Goal: Task Accomplishment & Management: Complete application form

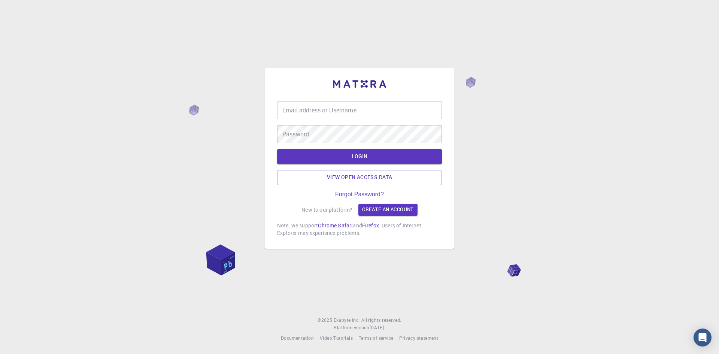
click at [347, 109] on input "Email address or Username" at bounding box center [359, 110] width 165 height 18
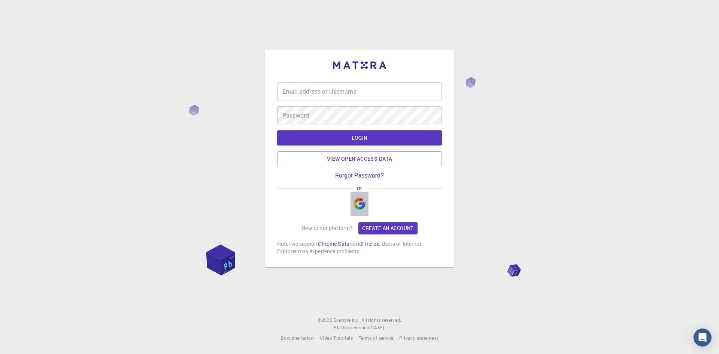
click at [359, 205] on img "button" at bounding box center [360, 204] width 12 height 12
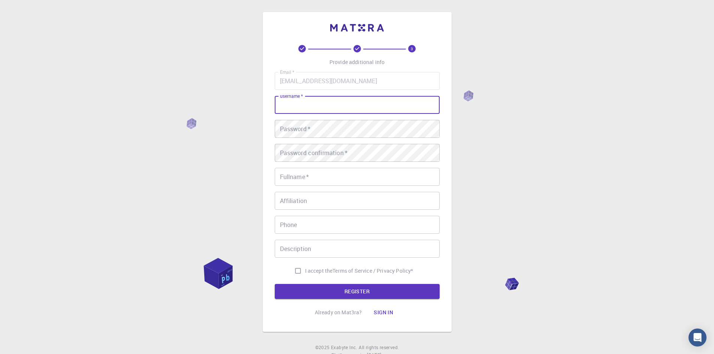
click at [311, 106] on input "username   *" at bounding box center [357, 105] width 165 height 18
type input "Y"
type input "bnahmad20"
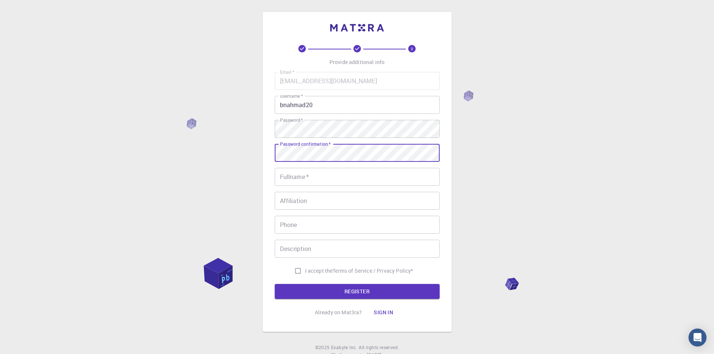
click at [313, 176] on input "Fullname   *" at bounding box center [357, 177] width 165 height 18
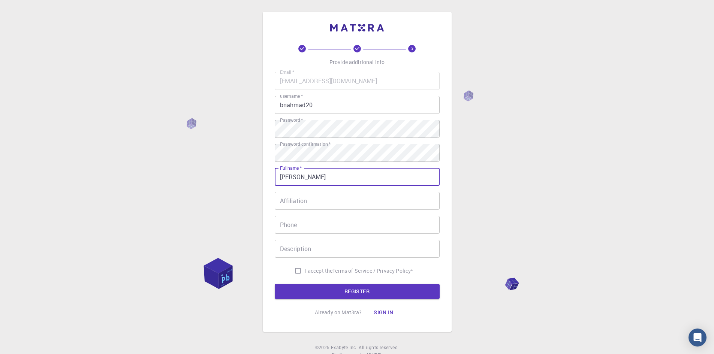
type input "[PERSON_NAME]"
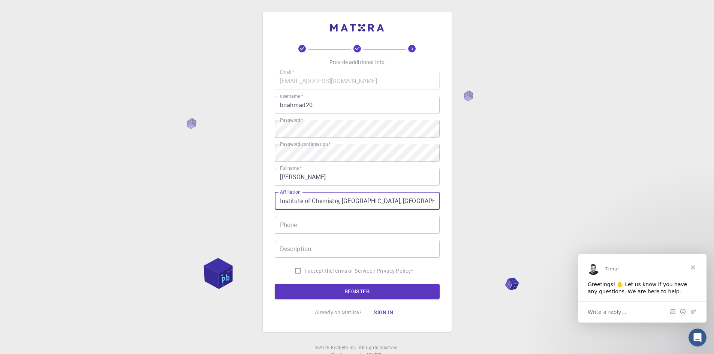
type input "Institute of Chemistry, [GEOGRAPHIC_DATA], [GEOGRAPHIC_DATA]"
click at [295, 270] on input "I accept the Terms of Service / Privacy Policy *" at bounding box center [298, 271] width 14 height 14
checkbox input "true"
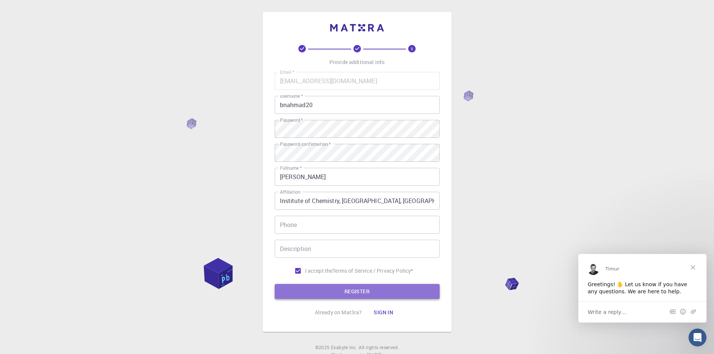
click at [348, 295] on button "REGISTER" at bounding box center [357, 291] width 165 height 15
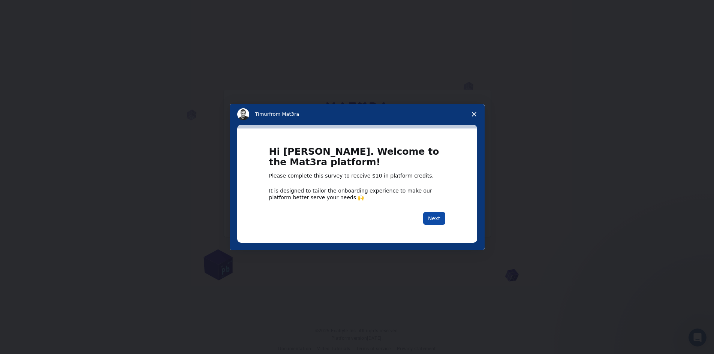
click at [439, 216] on button "Next" at bounding box center [434, 218] width 22 height 13
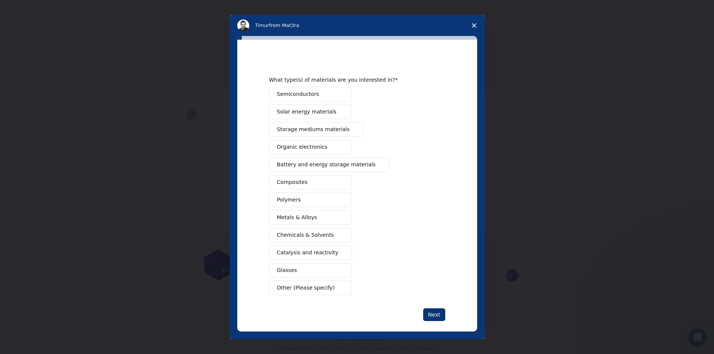
scroll to position [7, 0]
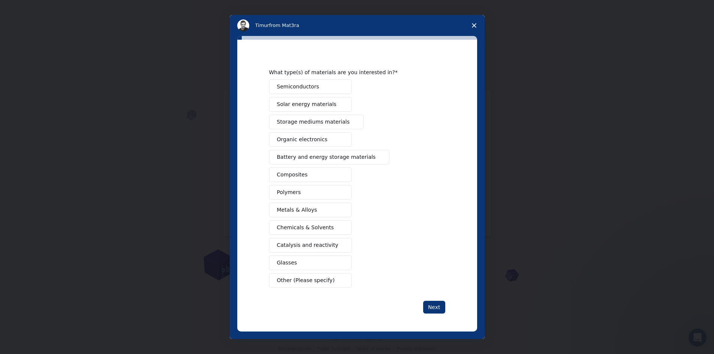
click at [310, 209] on span "Metals & Alloys" at bounding box center [297, 210] width 40 height 8
click at [290, 246] on span "Catalysis and reactivity" at bounding box center [307, 245] width 61 height 8
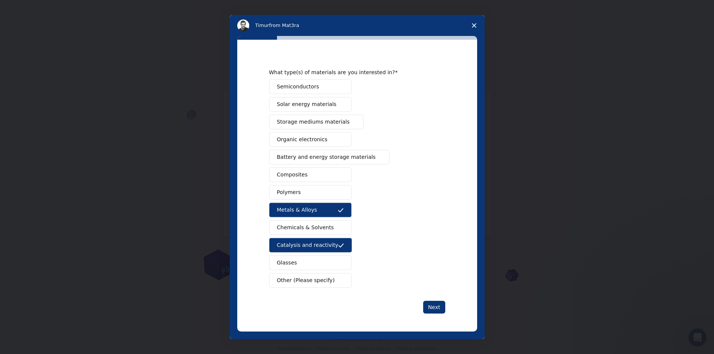
scroll to position [0, 0]
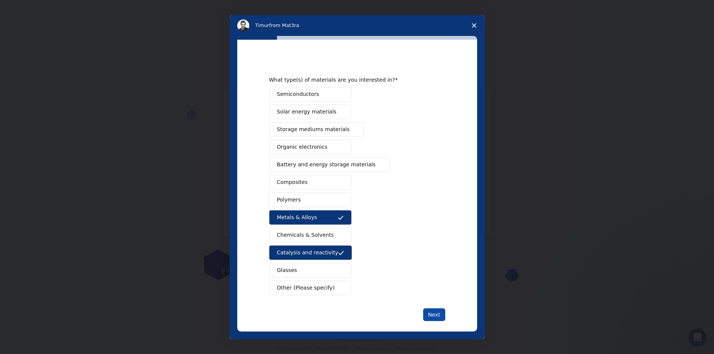
click at [432, 312] on button "Next" at bounding box center [434, 314] width 22 height 13
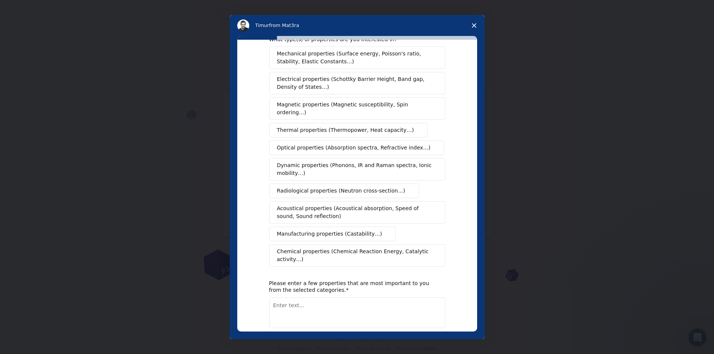
scroll to position [9, 0]
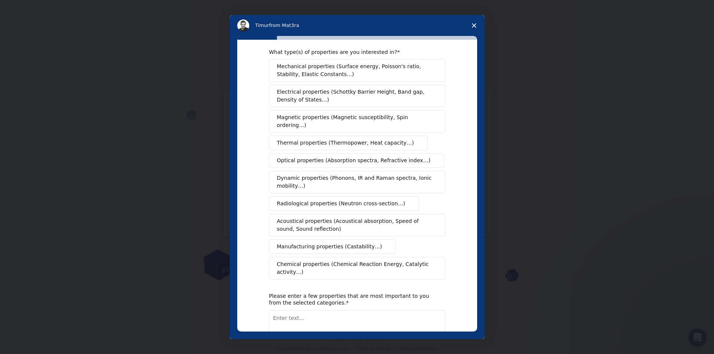
click at [374, 260] on span "Chemical properties (Chemical Reaction Energy, Catalytic activity…)" at bounding box center [354, 268] width 155 height 16
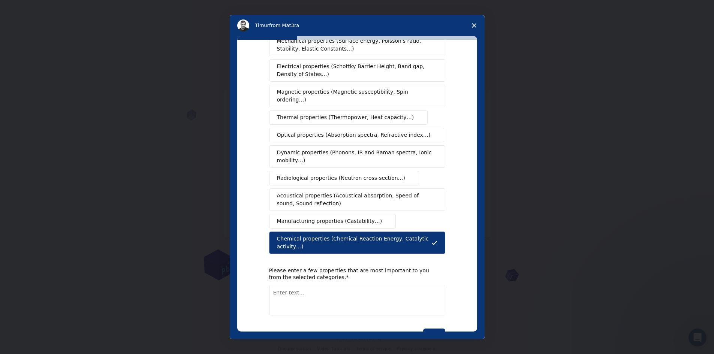
scroll to position [46, 0]
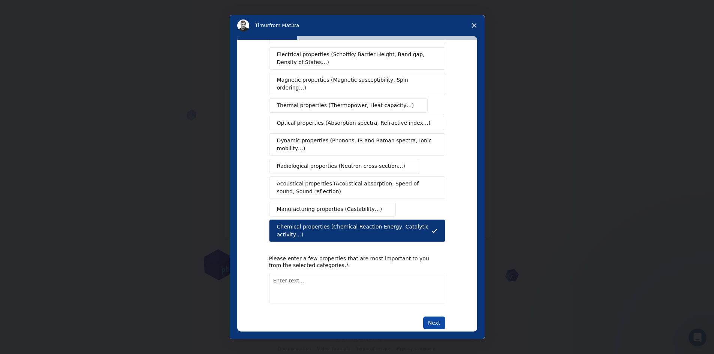
click at [431, 317] on button "Next" at bounding box center [434, 323] width 22 height 13
click at [291, 281] on textarea "Enter text..." at bounding box center [357, 296] width 176 height 31
type textarea "copper-based materials"
click at [431, 317] on button "Next" at bounding box center [434, 323] width 22 height 13
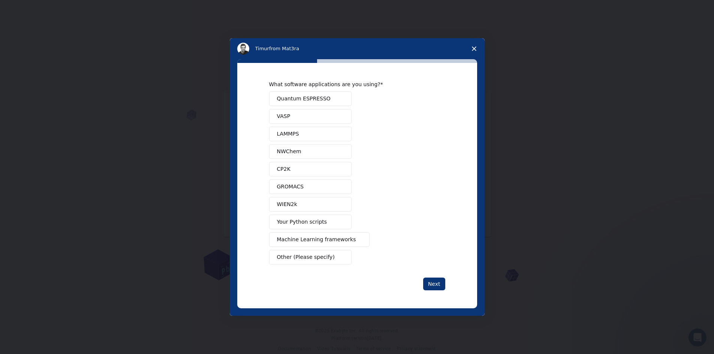
scroll to position [0, 0]
click at [440, 286] on button "Next" at bounding box center [434, 284] width 22 height 13
click at [311, 121] on button "VASP" at bounding box center [310, 116] width 82 height 15
click at [312, 121] on button "VASP" at bounding box center [310, 116] width 82 height 15
click at [312, 136] on button "LAMMPS" at bounding box center [310, 134] width 82 height 15
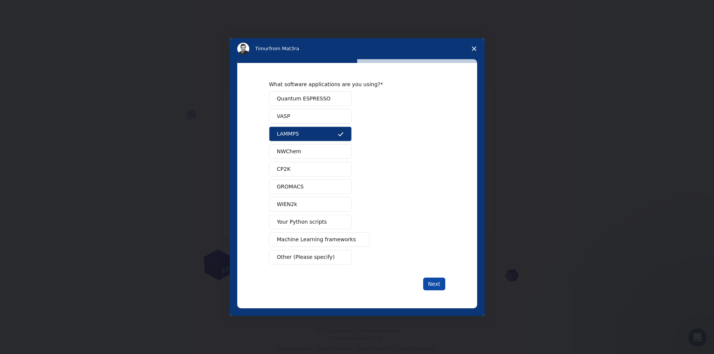
click at [442, 281] on button "Next" at bounding box center [434, 284] width 22 height 13
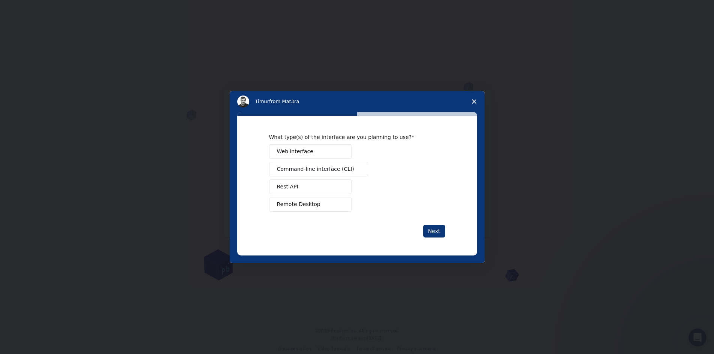
click at [322, 151] on button "Web interface" at bounding box center [310, 151] width 82 height 15
click at [435, 231] on button "Next" at bounding box center [434, 231] width 22 height 13
click at [317, 169] on button "Perform research" at bounding box center [310, 169] width 82 height 15
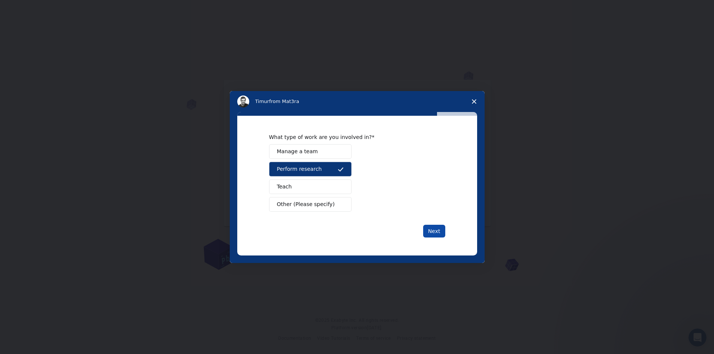
click at [439, 231] on button "Next" at bounding box center [434, 231] width 22 height 13
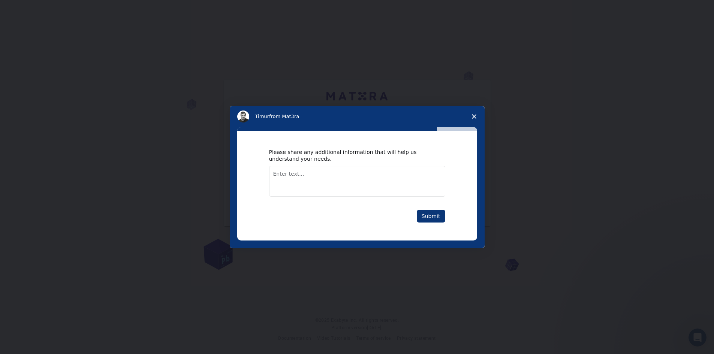
click at [368, 178] on textarea "Enter text..." at bounding box center [357, 181] width 176 height 31
type textarea "N"
click at [435, 214] on button "Submit" at bounding box center [431, 216] width 28 height 13
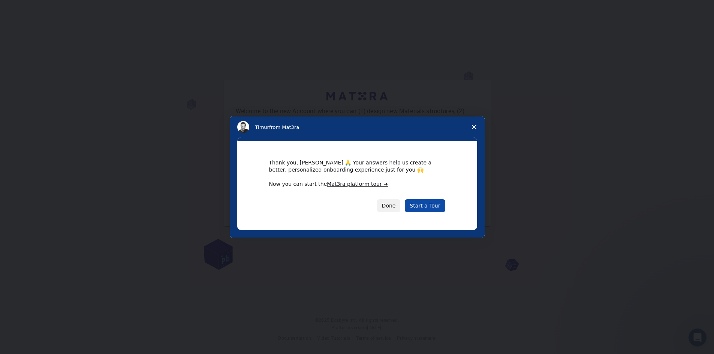
click at [416, 209] on link "Start a Tour" at bounding box center [425, 205] width 40 height 13
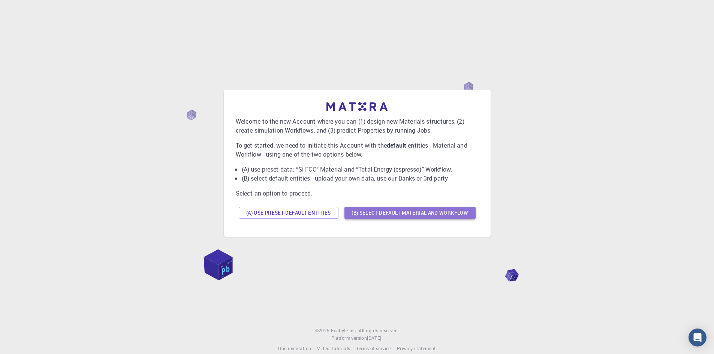
click at [385, 216] on button "(B) Select default material and workflow" at bounding box center [409, 213] width 131 height 12
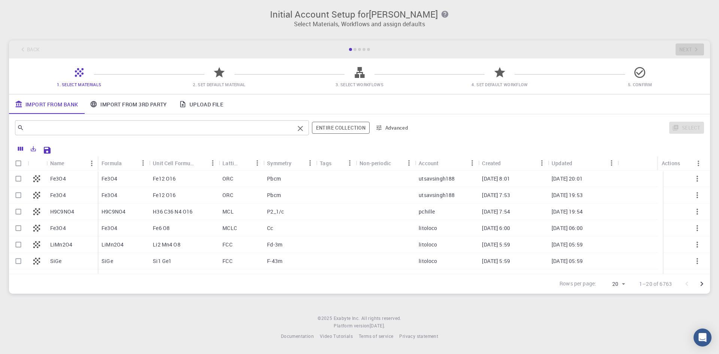
click at [212, 134] on div "​" at bounding box center [162, 127] width 294 height 15
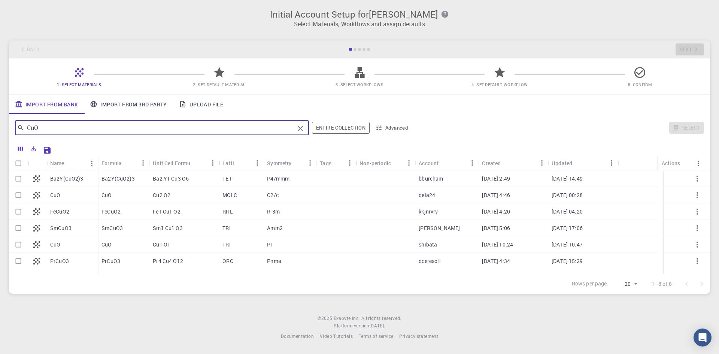
type input "CuO"
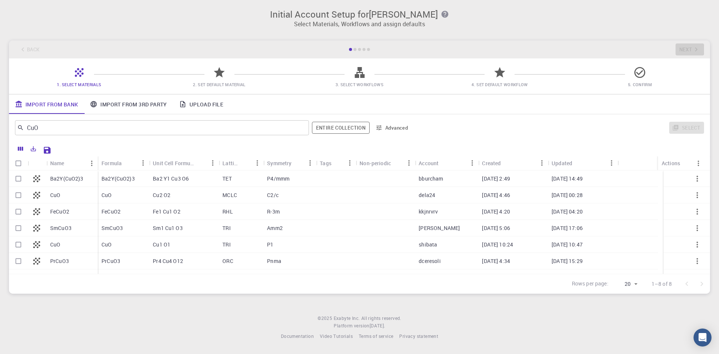
click at [73, 197] on div "CuO" at bounding box center [71, 195] width 51 height 16
checkbox input "true"
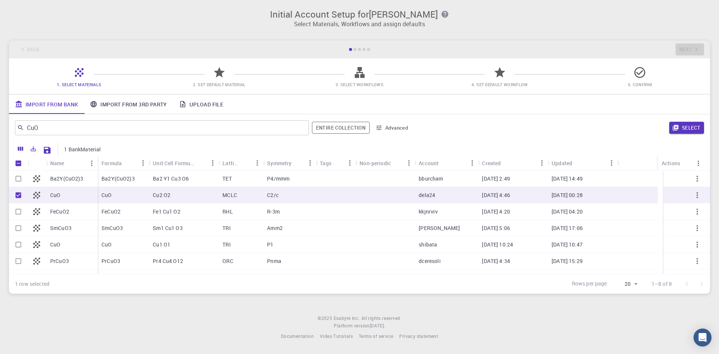
click at [395, 196] on div at bounding box center [385, 195] width 59 height 16
checkbox input "false"
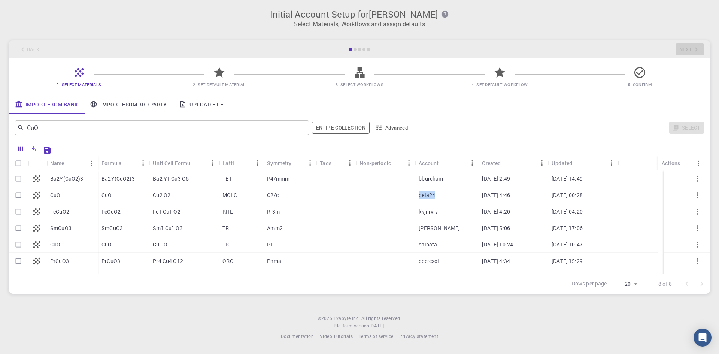
click at [395, 196] on div at bounding box center [385, 195] width 59 height 16
checkbox input "true"
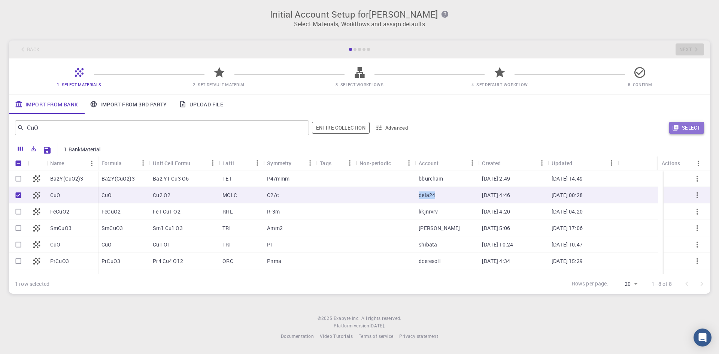
click at [684, 125] on button "Select" at bounding box center [686, 128] width 35 height 12
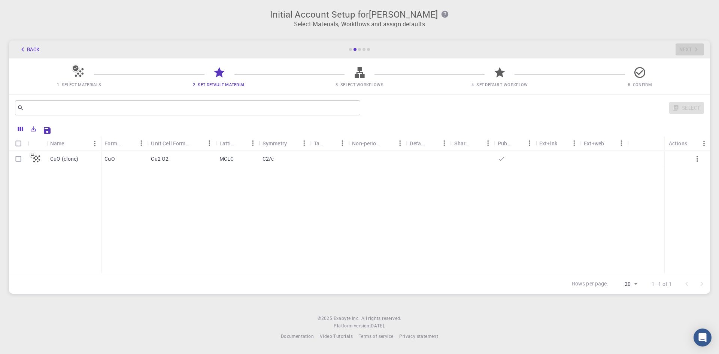
click at [106, 160] on p "CuO" at bounding box center [110, 158] width 10 height 7
checkbox input "true"
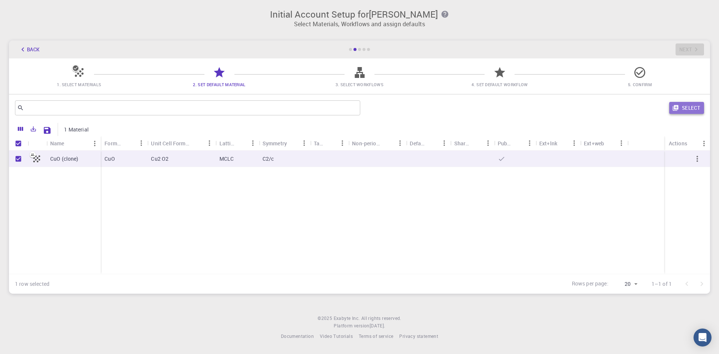
click at [681, 109] on button "Select" at bounding box center [686, 108] width 35 height 12
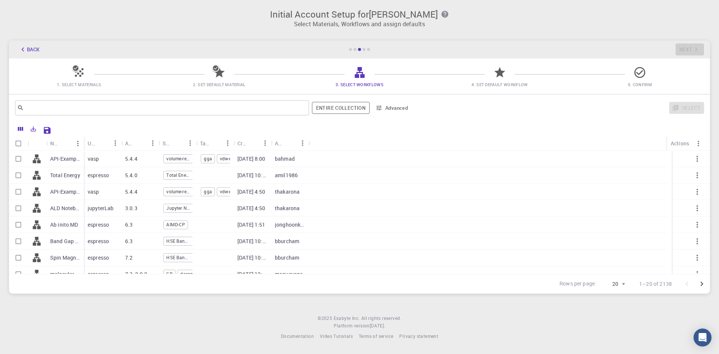
click at [297, 158] on div "bahmad" at bounding box center [289, 159] width 37 height 16
checkbox input "true"
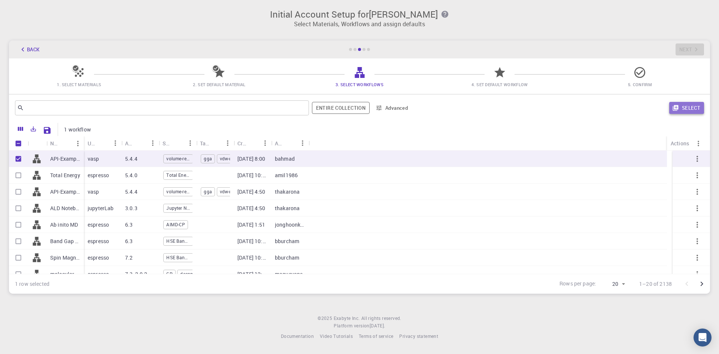
click at [685, 108] on button "Select" at bounding box center [686, 108] width 35 height 12
